Goal: Browse casually: Explore the website without a specific task or goal

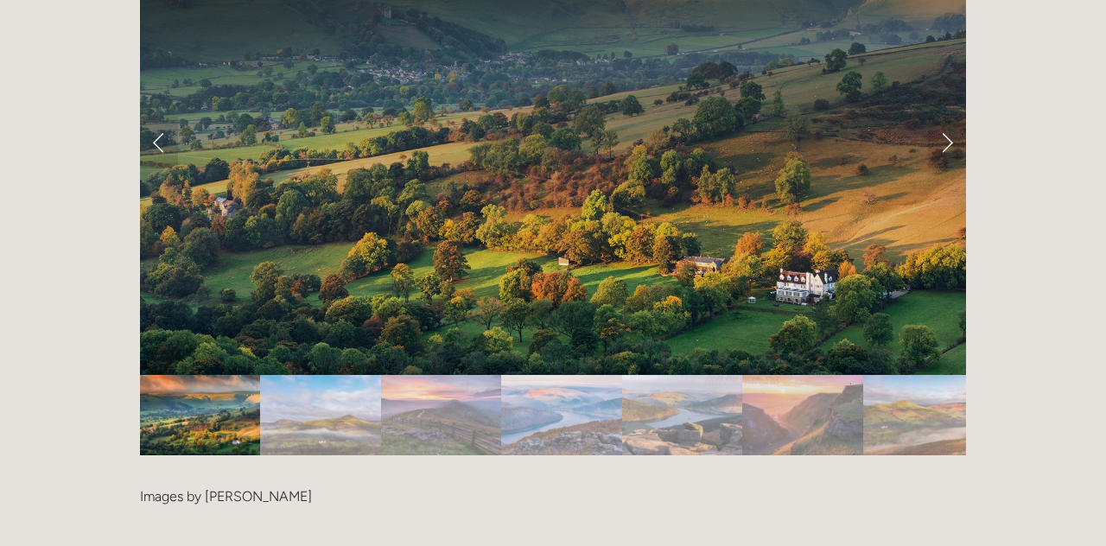
scroll to position [3534, 0]
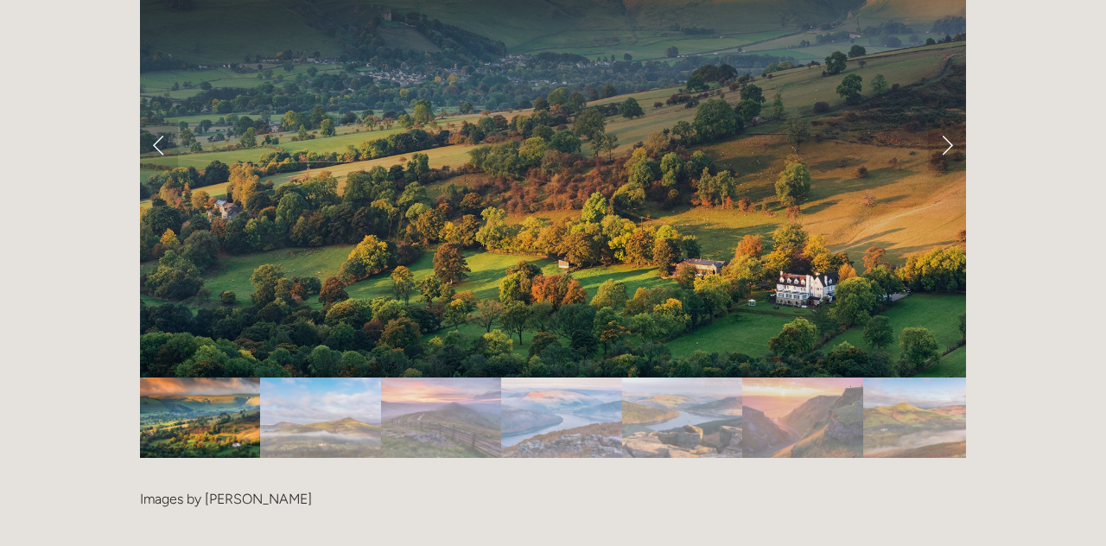
click at [957, 122] on link "Next Slide" at bounding box center [947, 145] width 38 height 52
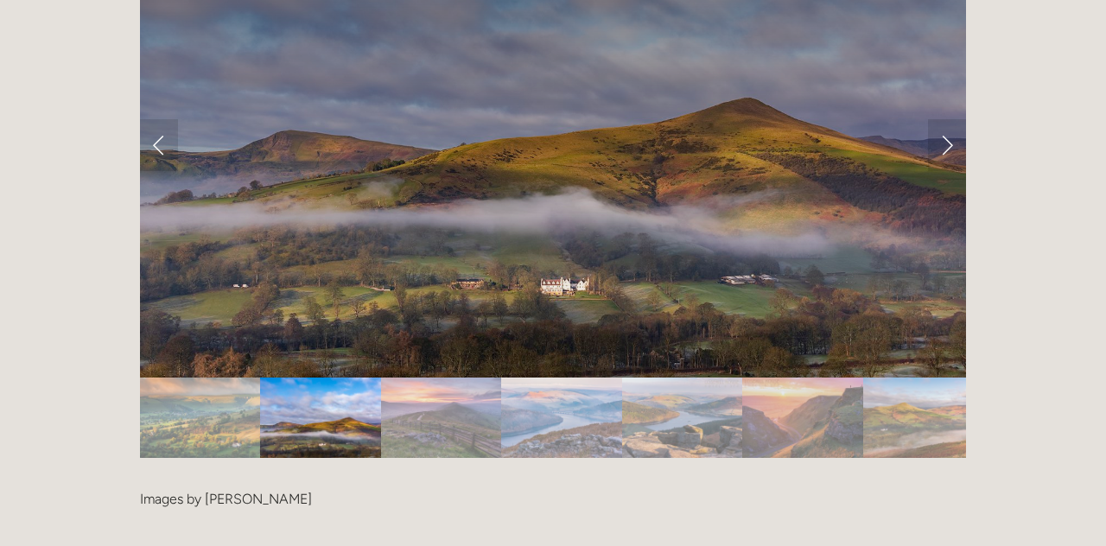
click at [953, 123] on link "Next Slide" at bounding box center [947, 145] width 38 height 52
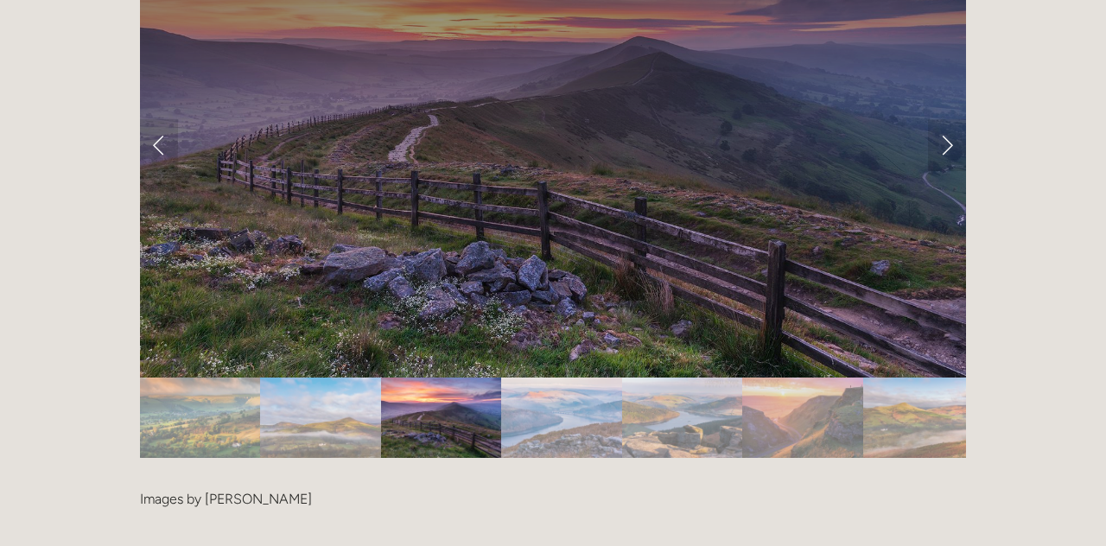
click at [955, 130] on link "Next Slide" at bounding box center [947, 145] width 38 height 52
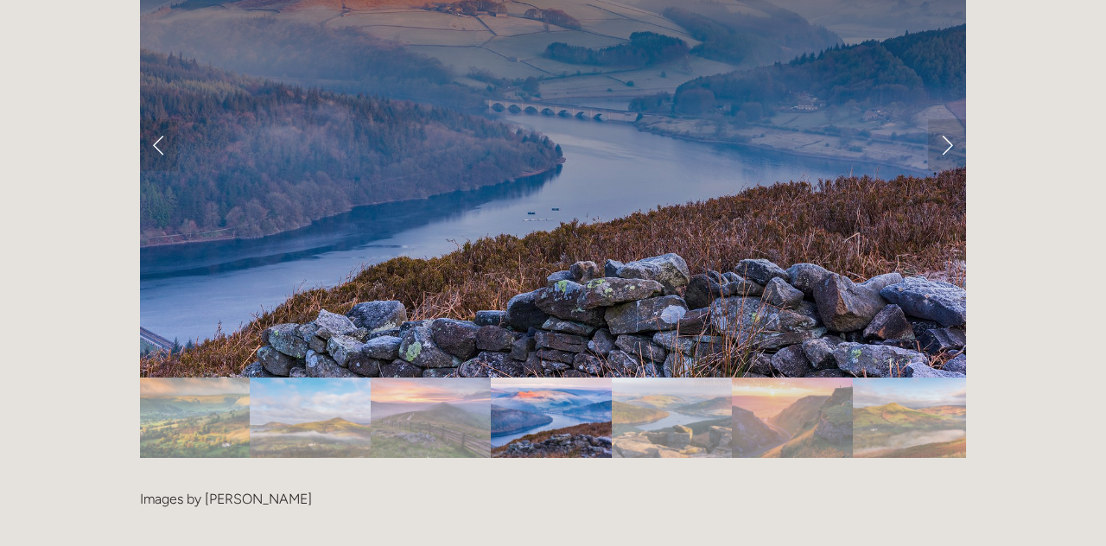
click at [963, 119] on link "Next Slide" at bounding box center [947, 145] width 38 height 52
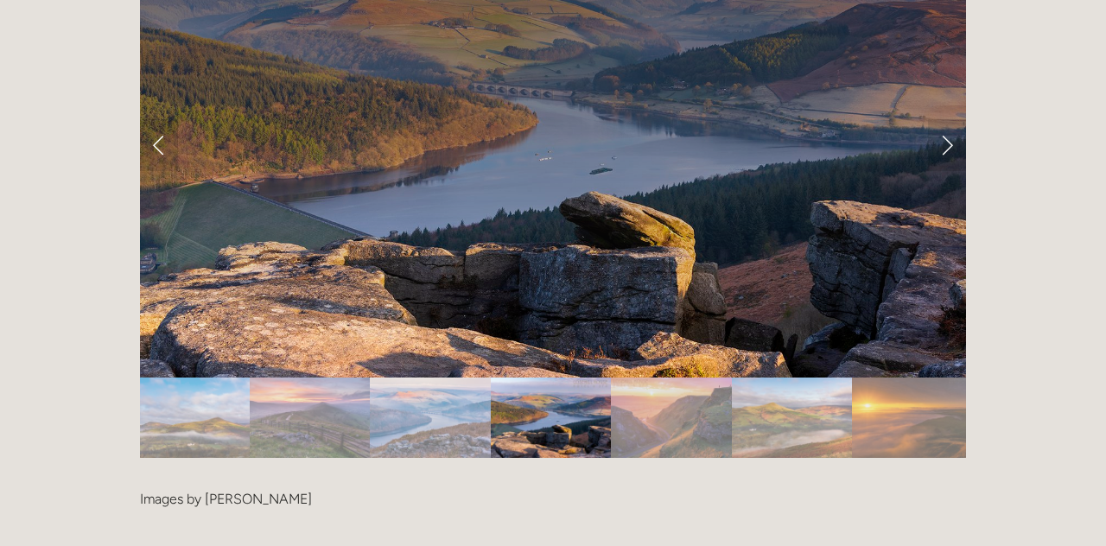
click at [952, 126] on link "Next Slide" at bounding box center [947, 145] width 38 height 52
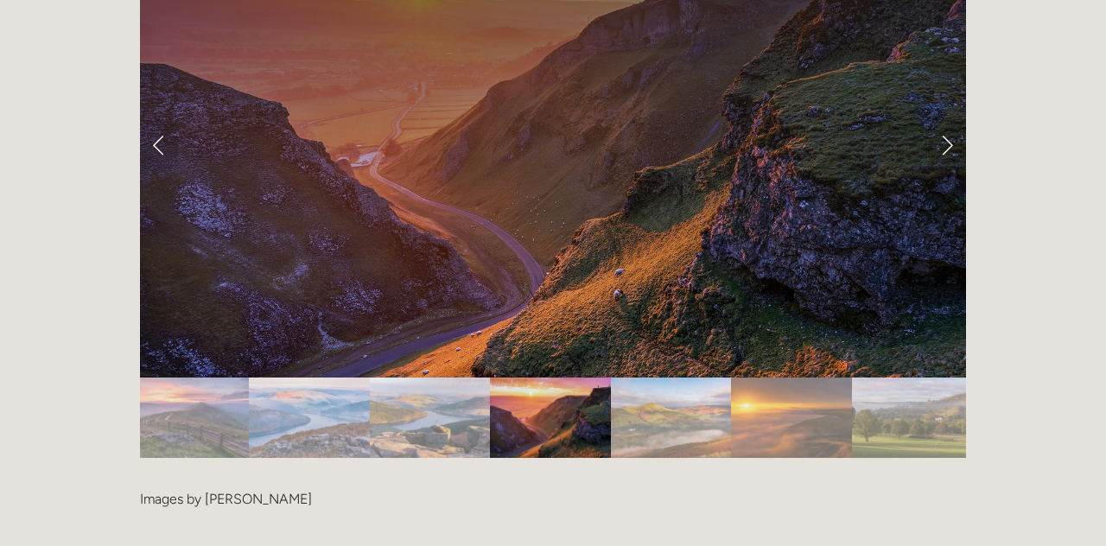
click at [958, 129] on link "Next Slide" at bounding box center [947, 145] width 38 height 52
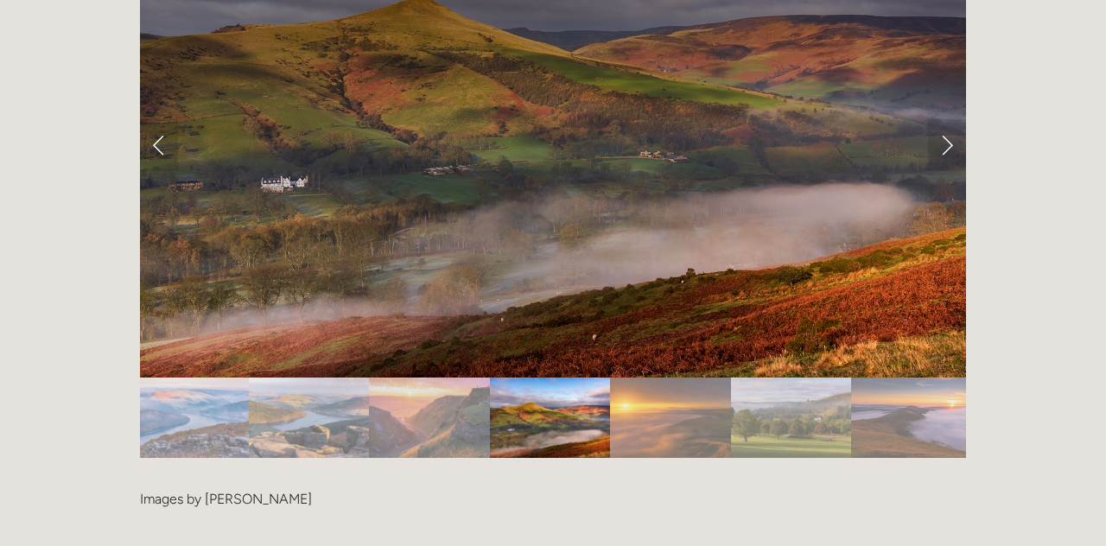
click at [966, 118] on div at bounding box center [553, 185] width 856 height 575
click at [958, 130] on link "Next Slide" at bounding box center [947, 145] width 38 height 52
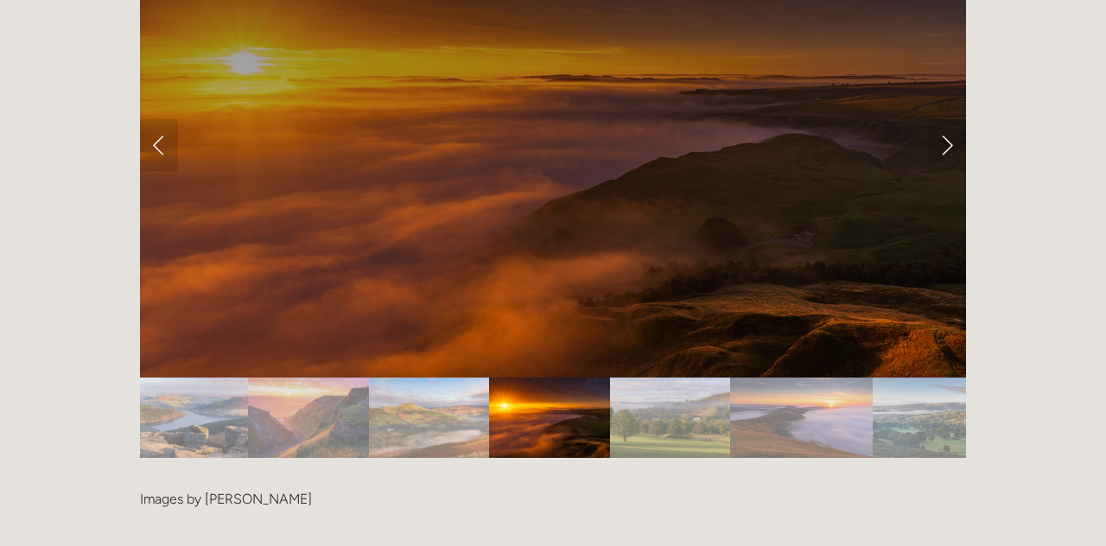
click at [958, 124] on link "Next Slide" at bounding box center [947, 145] width 38 height 52
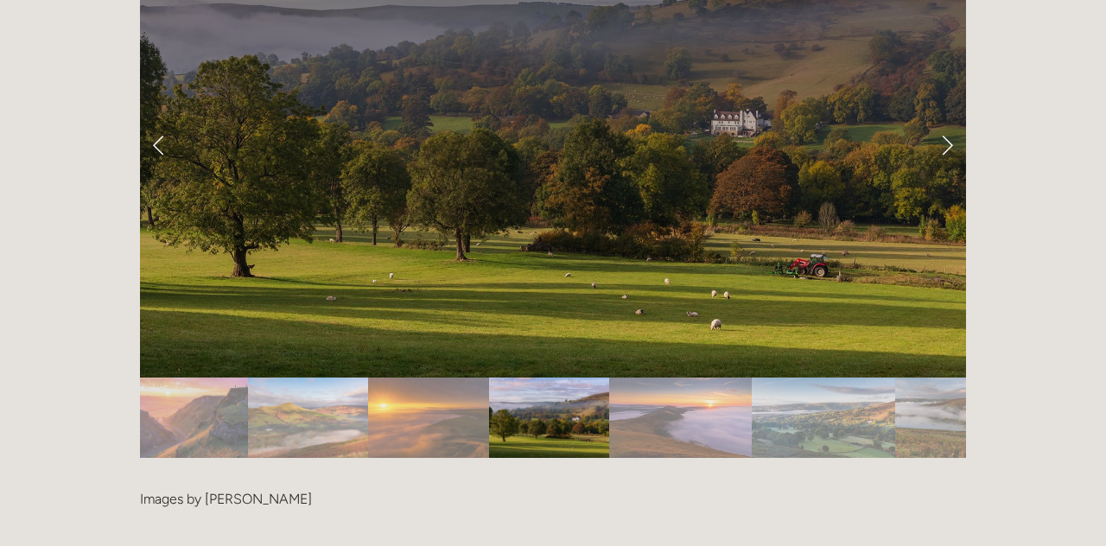
click at [964, 119] on link "Next Slide" at bounding box center [947, 145] width 38 height 52
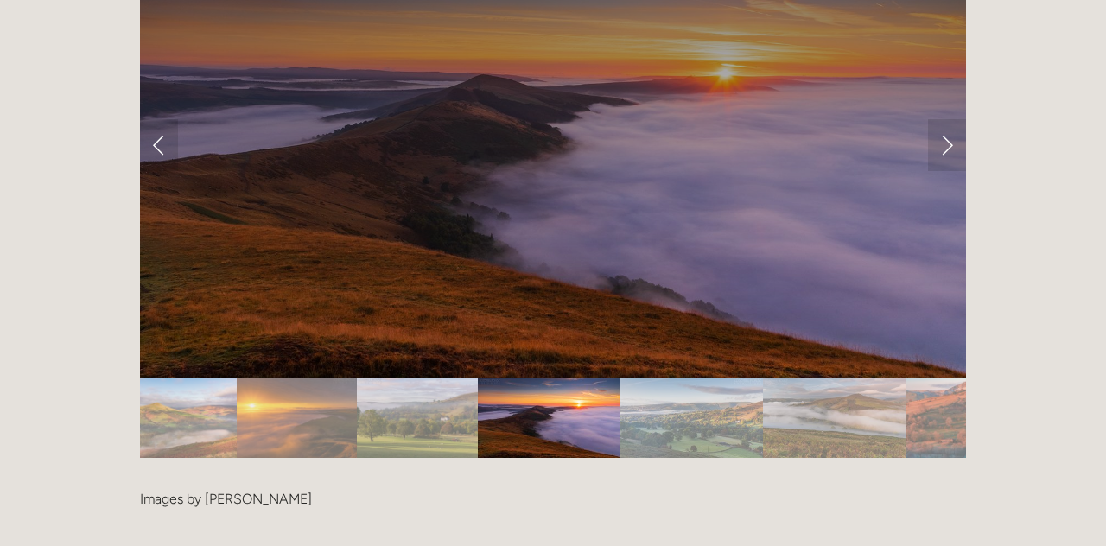
click at [960, 123] on link "Next Slide" at bounding box center [947, 145] width 38 height 52
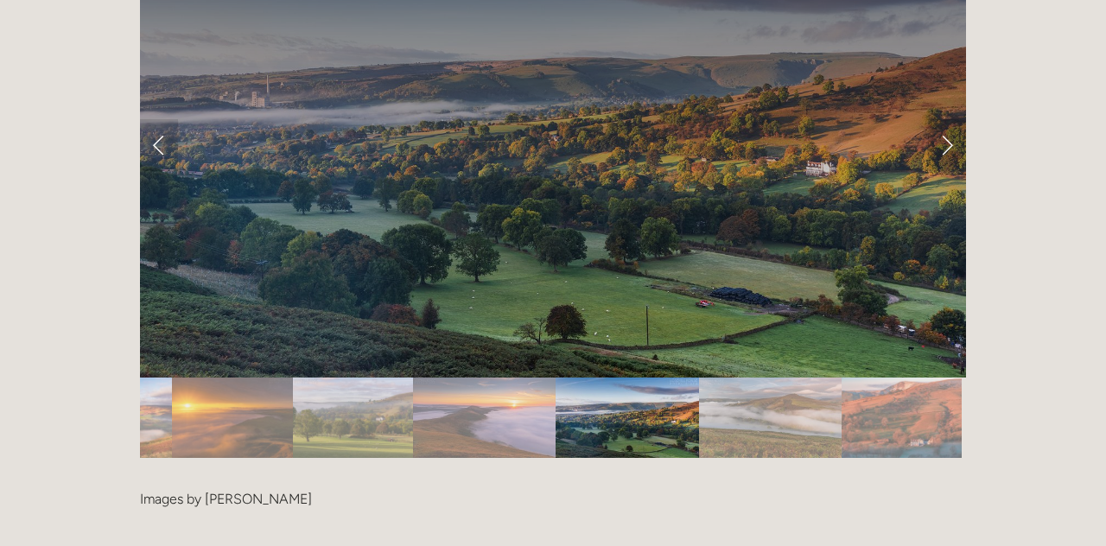
click at [958, 120] on link "Next Slide" at bounding box center [947, 145] width 38 height 52
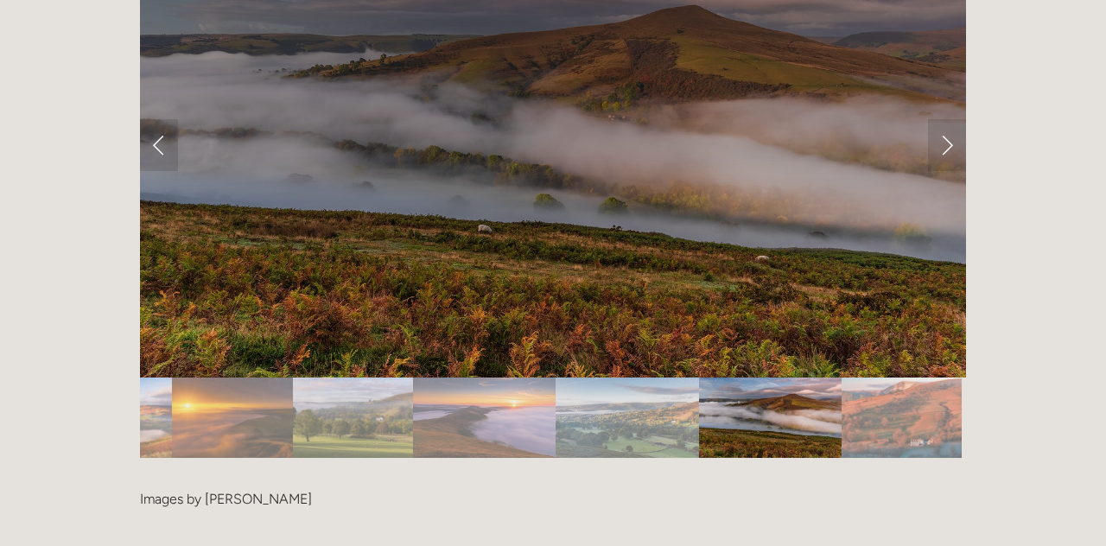
click at [964, 120] on link "Next Slide" at bounding box center [947, 145] width 38 height 52
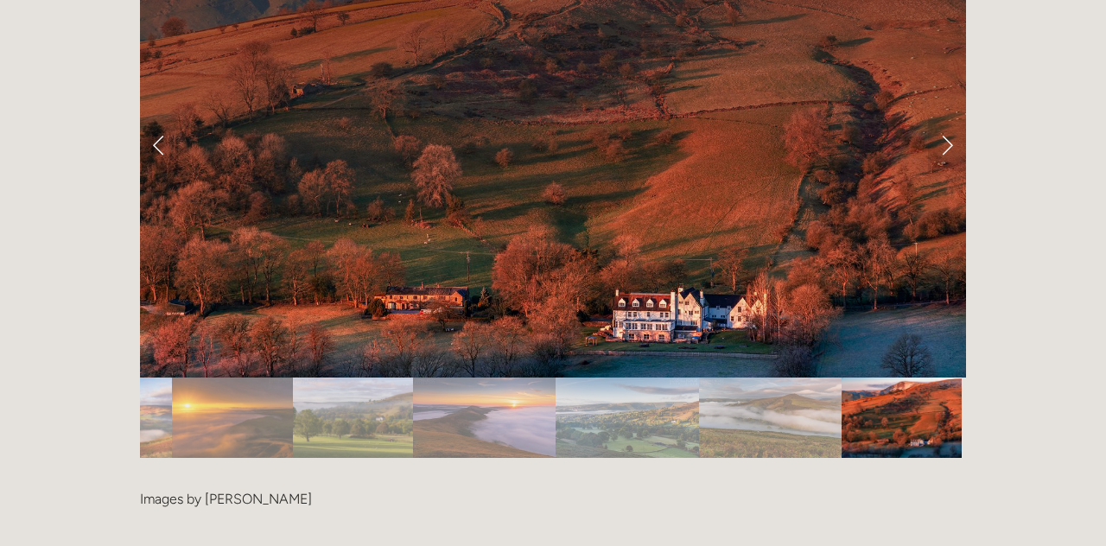
click at [956, 124] on link "Next Slide" at bounding box center [947, 145] width 38 height 52
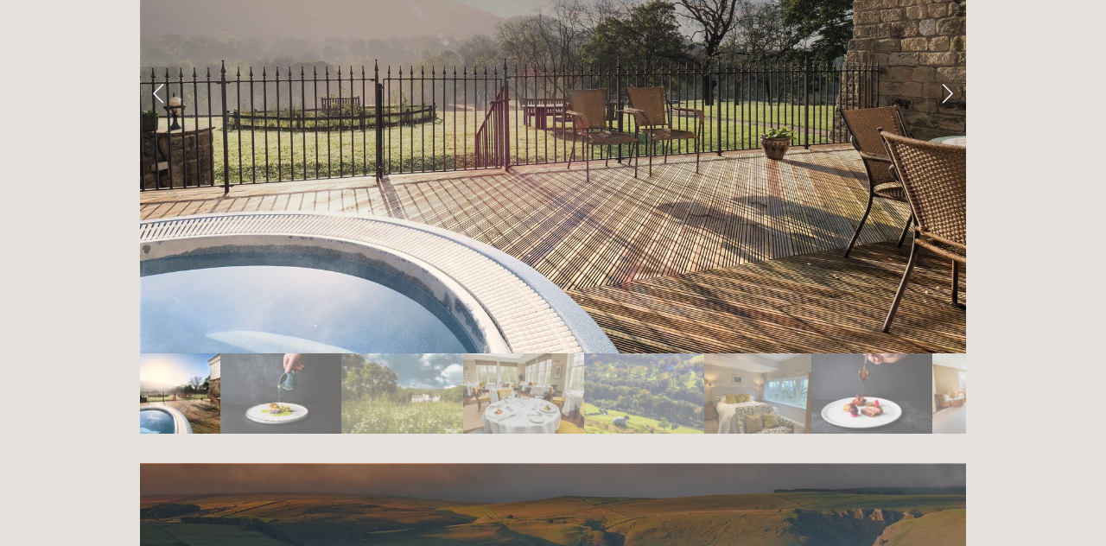
scroll to position [2970, 0]
